Goal: Transaction & Acquisition: Purchase product/service

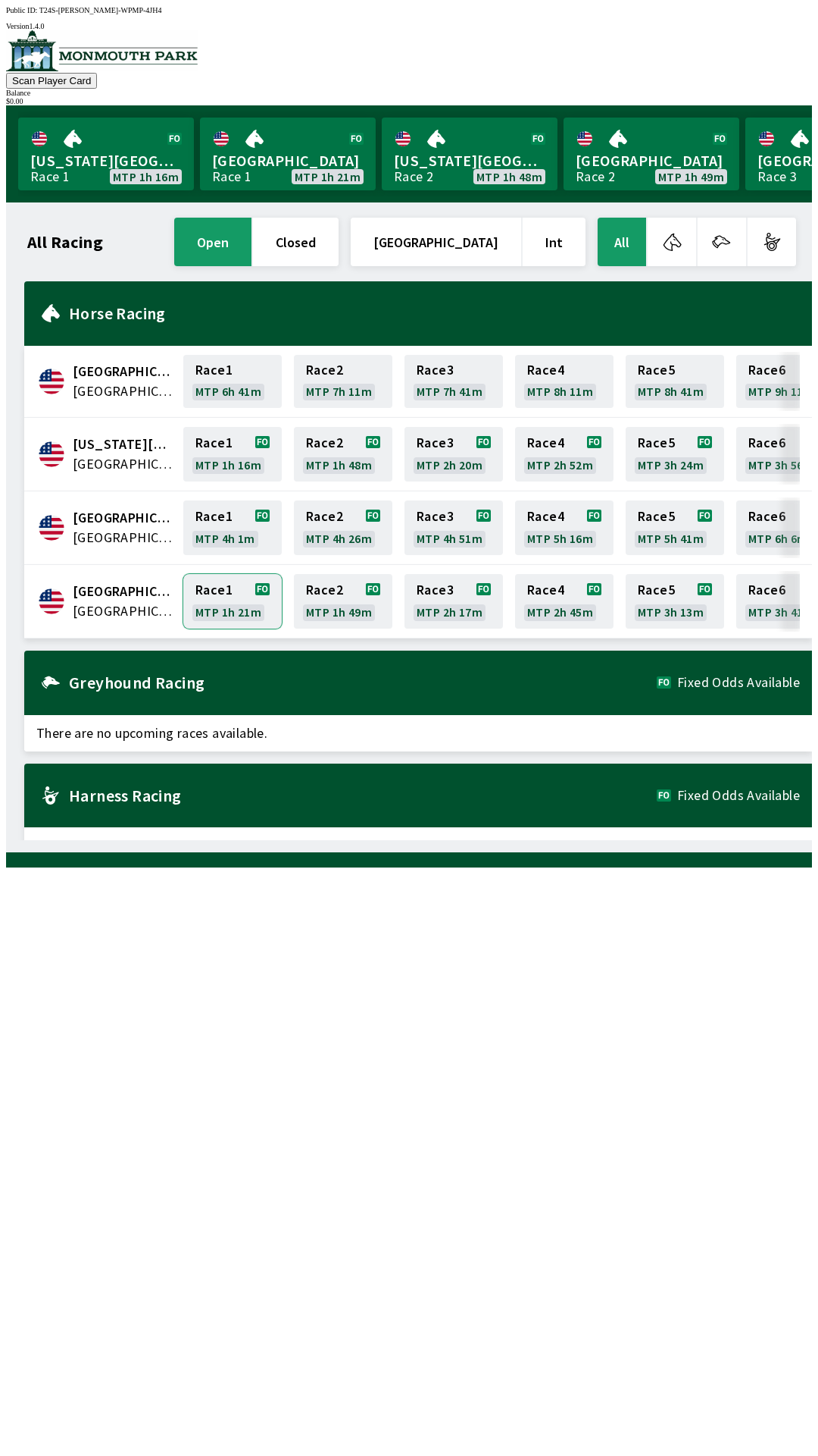
click at [249, 608] on link "Race 1 MTP 1h 21m" at bounding box center [232, 601] width 98 height 54
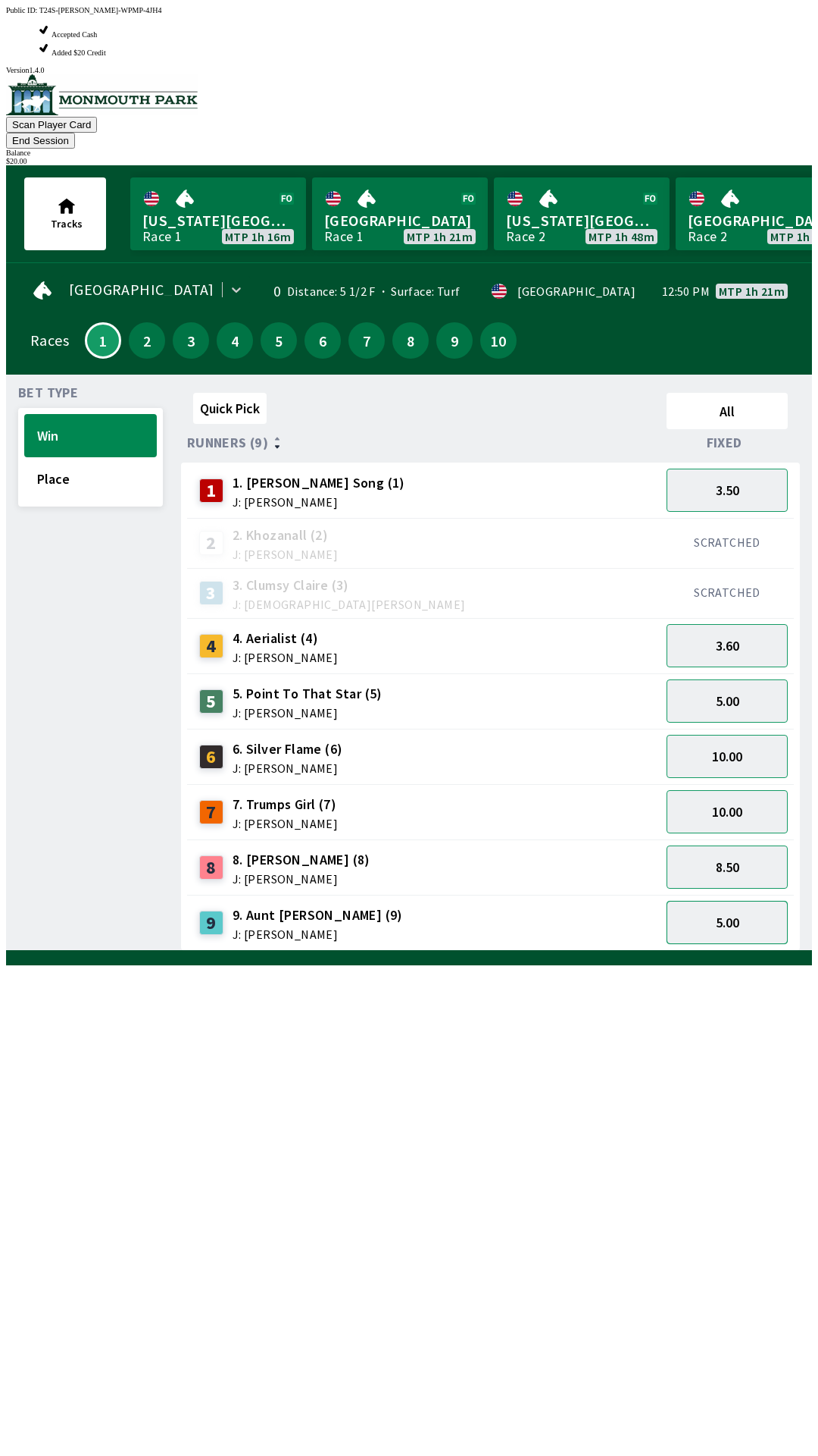
click at [746, 901] on button "5.00" at bounding box center [728, 923] width 122 height 43
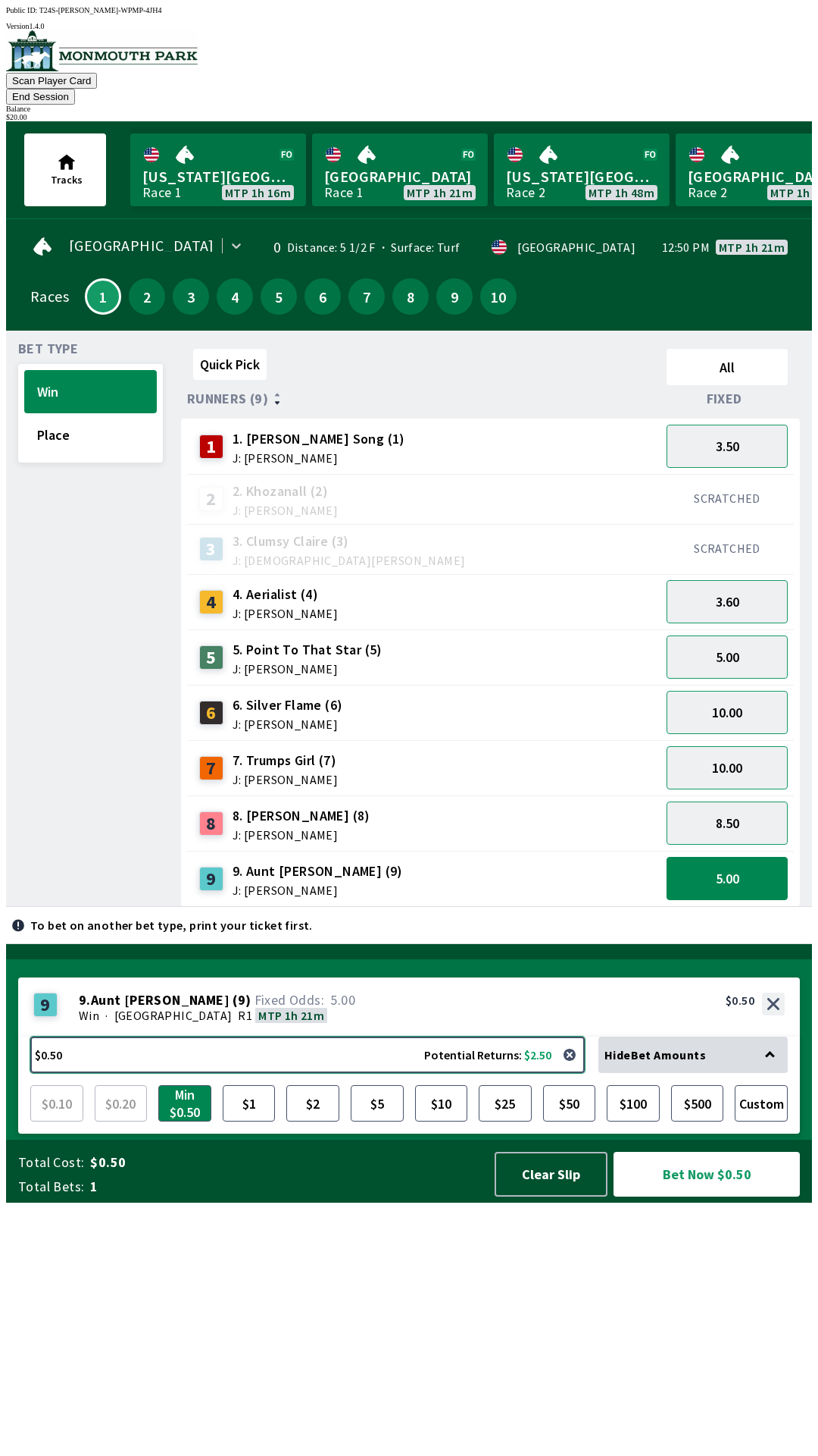
click at [98, 1073] on button "$0.50 Potential Returns: $2.50" at bounding box center [307, 1055] width 555 height 37
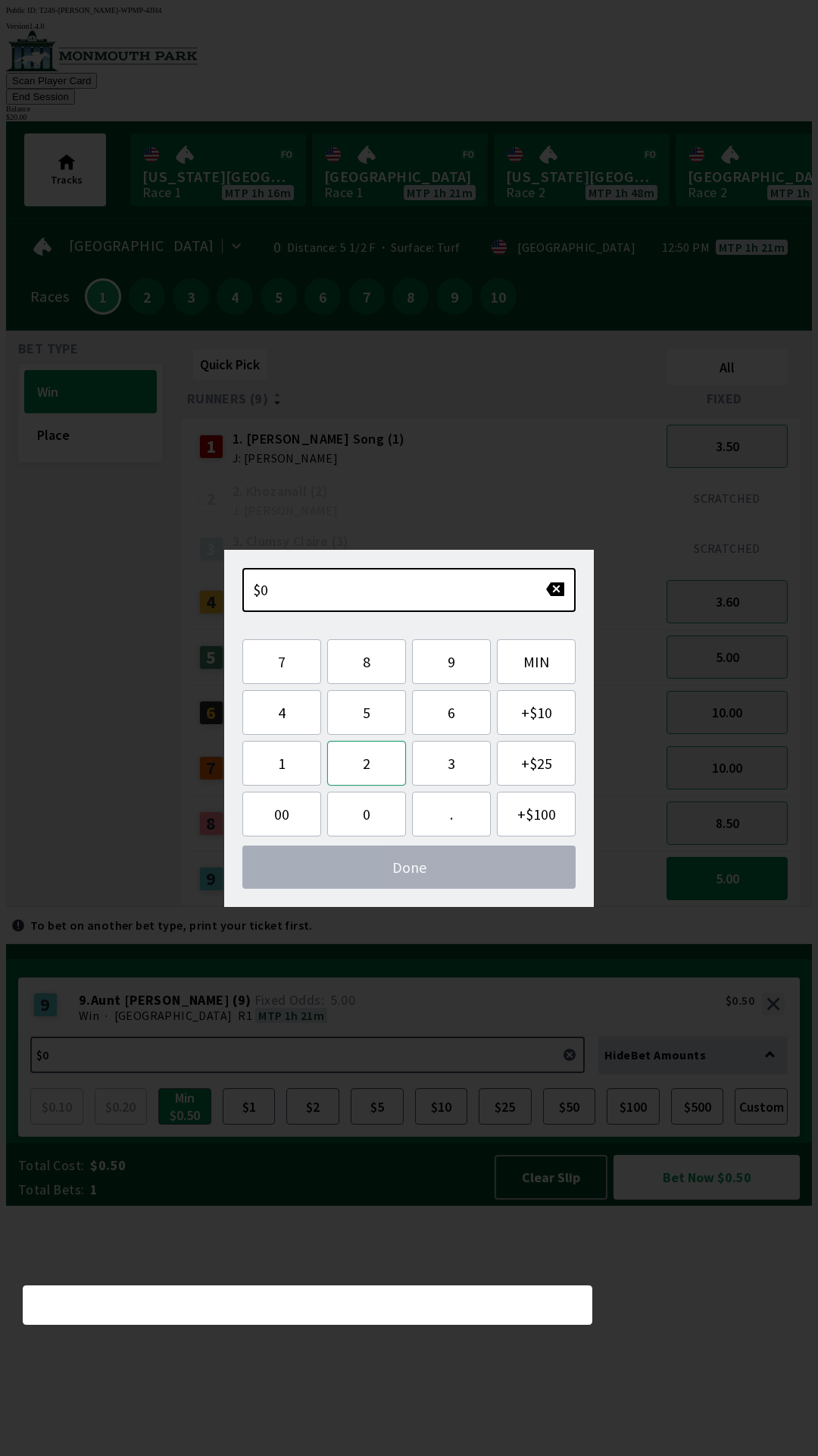
click at [392, 763] on button "2" at bounding box center [367, 763] width 79 height 45
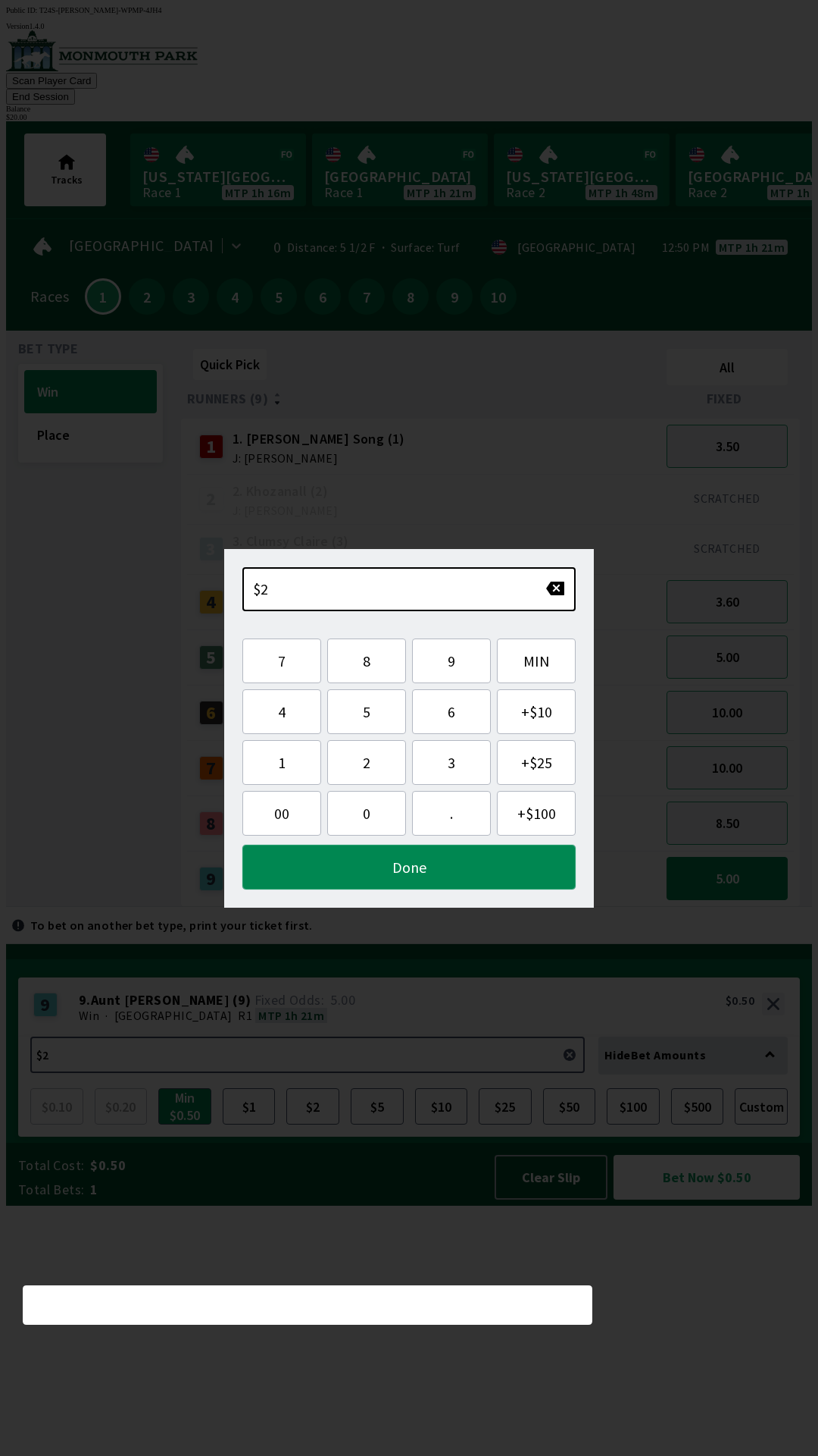
click at [390, 876] on button "Done" at bounding box center [409, 867] width 333 height 45
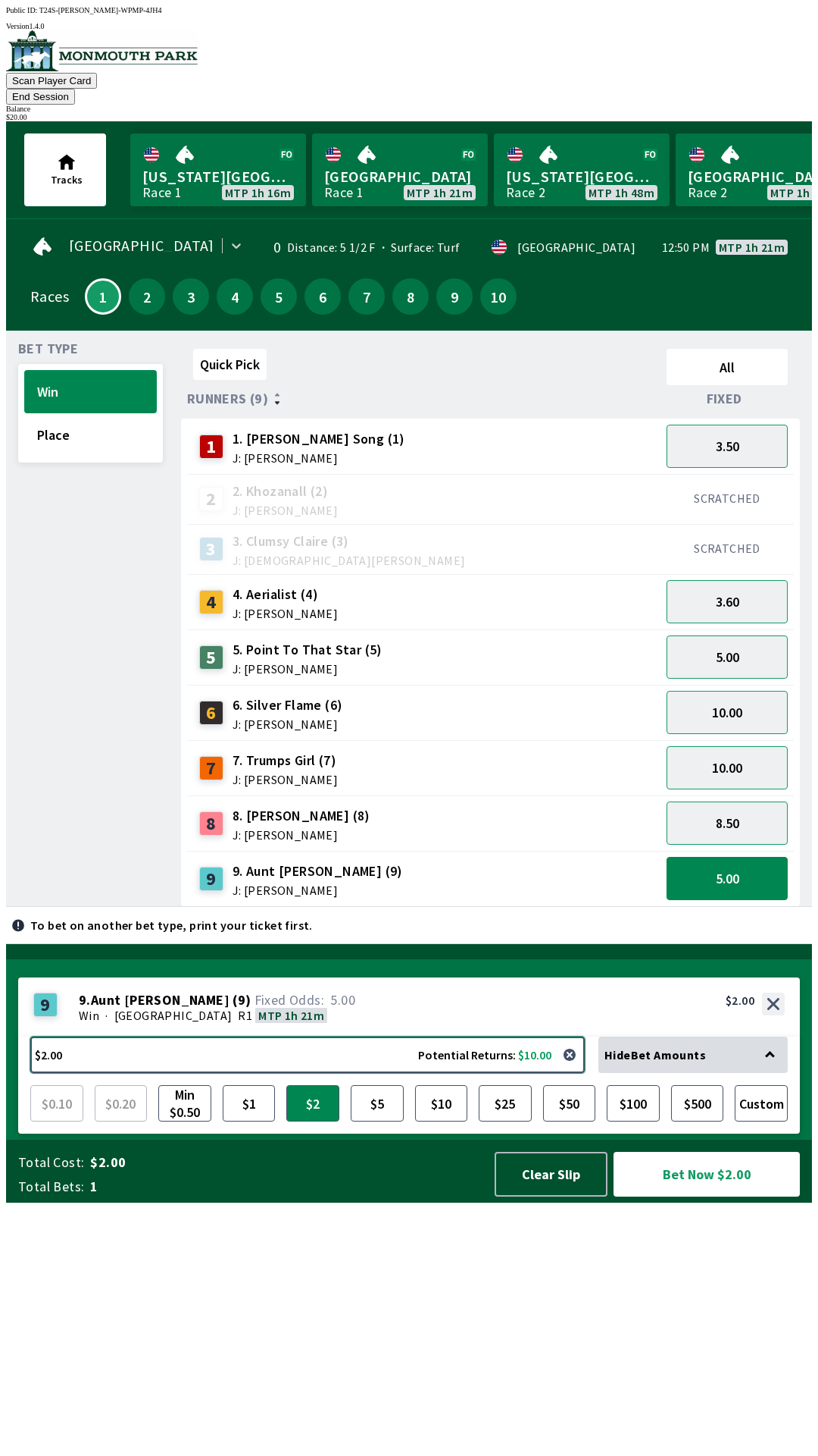
click at [124, 1073] on button "$2.00 Potential Returns: $10.00" at bounding box center [307, 1055] width 555 height 37
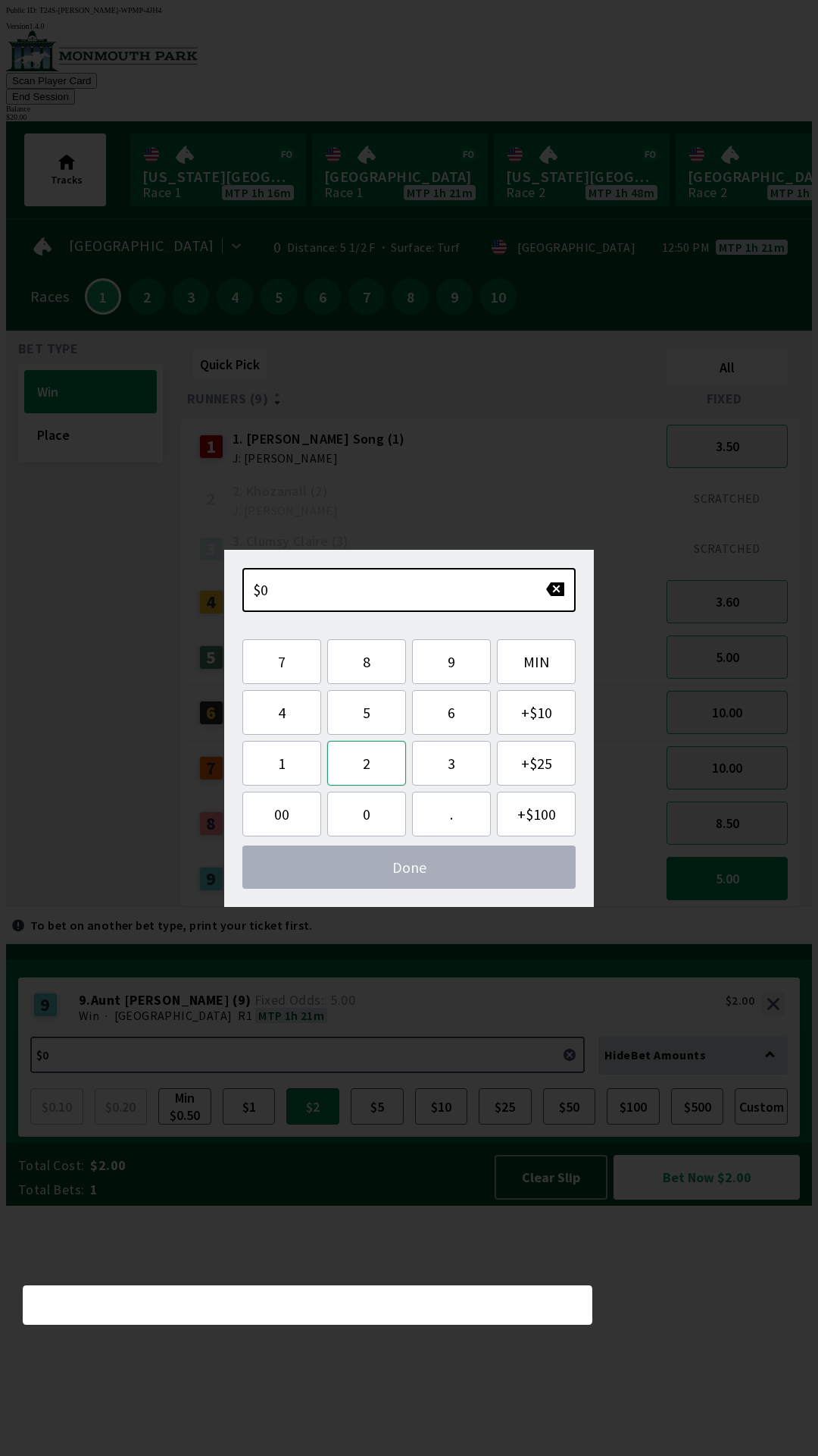
click at [381, 760] on button "2" at bounding box center [367, 763] width 79 height 45
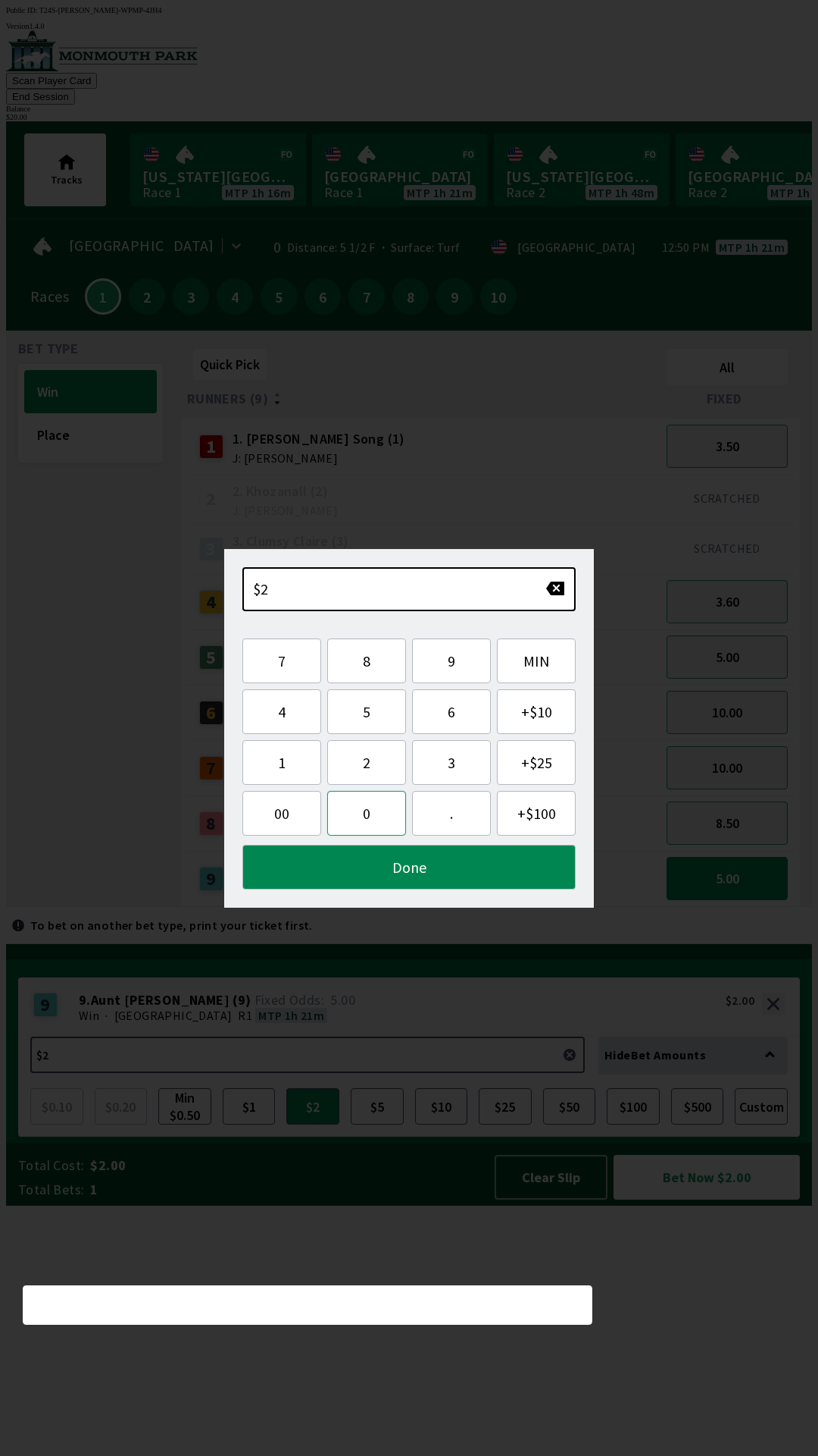
click at [369, 816] on button "0" at bounding box center [367, 813] width 79 height 45
click at [456, 865] on button "Done" at bounding box center [409, 867] width 333 height 45
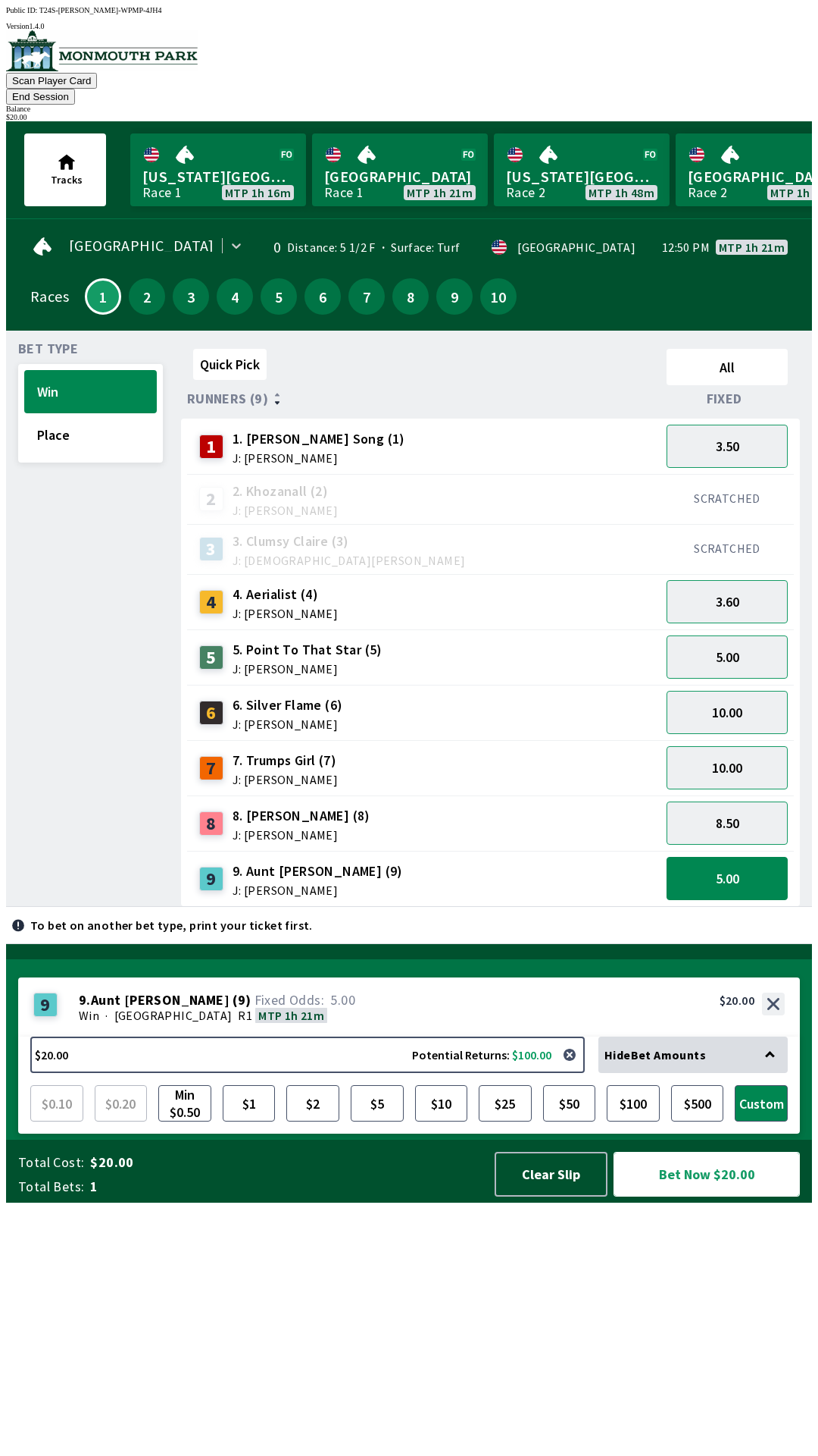
click at [681, 1196] on button "Bet Now $20.00" at bounding box center [707, 1174] width 187 height 45
